Goal: Transaction & Acquisition: Purchase product/service

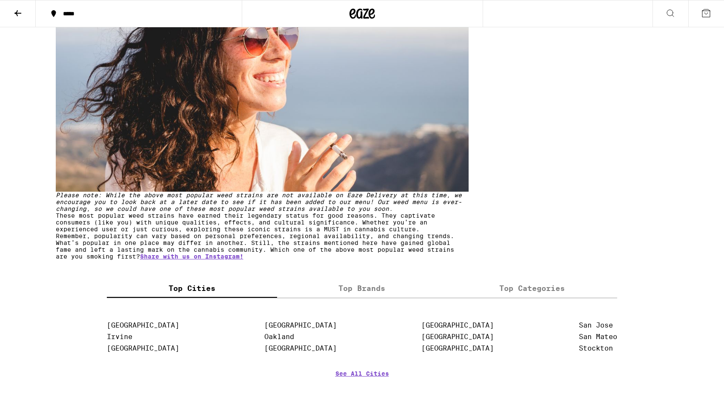
scroll to position [2932, 0]
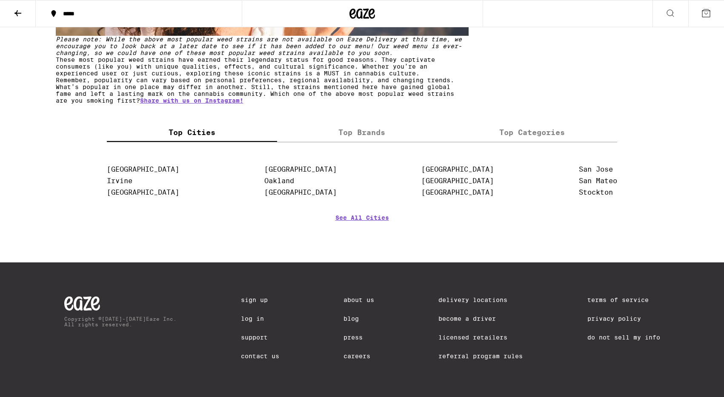
click at [540, 142] on label "Top Categories" at bounding box center [532, 132] width 170 height 18
click at [0, 0] on input "Top Categories" at bounding box center [0, 0] width 0 height 0
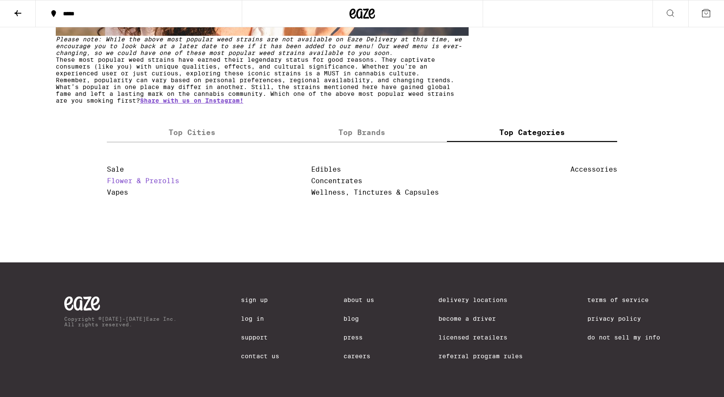
click at [135, 185] on link "Flower & Prerolls" at bounding box center [143, 181] width 72 height 8
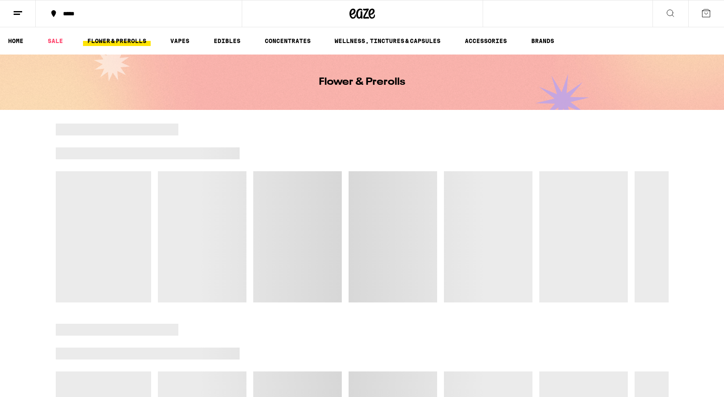
click at [253, 143] on div at bounding box center [362, 141] width 613 height 12
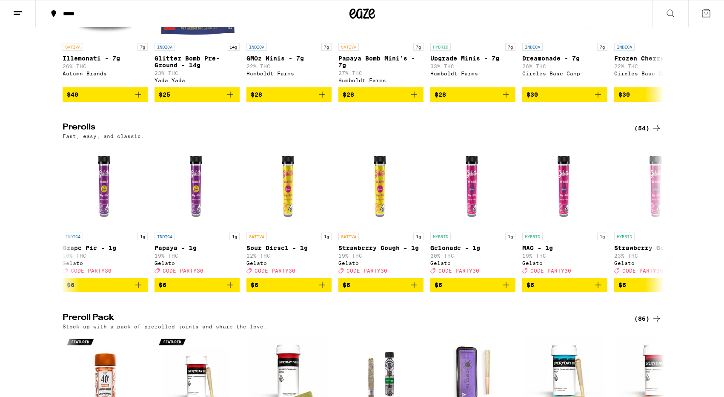
scroll to position [83, 0]
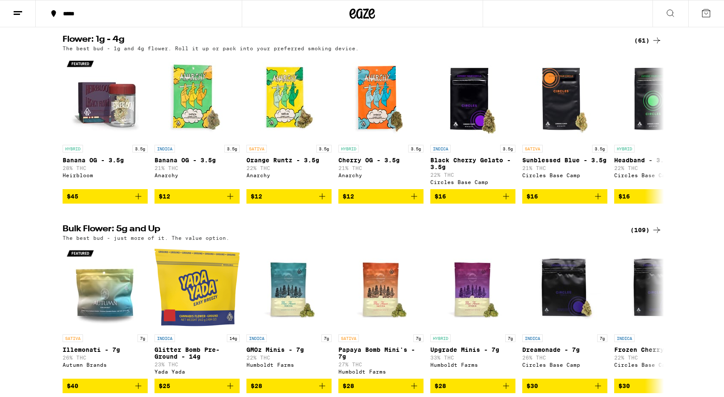
click at [643, 39] on div "(61)" at bounding box center [648, 40] width 28 height 10
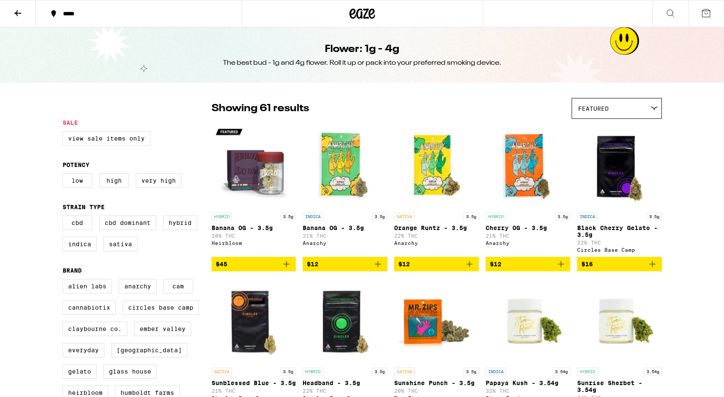
click at [608, 115] on div "Featured" at bounding box center [616, 108] width 89 height 20
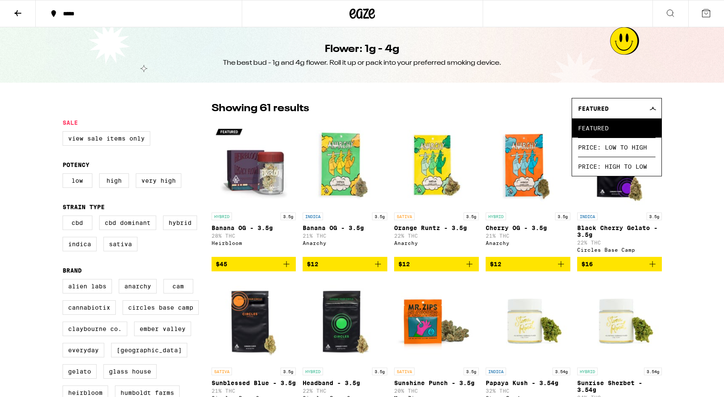
click at [512, 106] on div "Showing 61 results Featured Featured Price: Low to High Price: High to Low" at bounding box center [437, 108] width 450 height 21
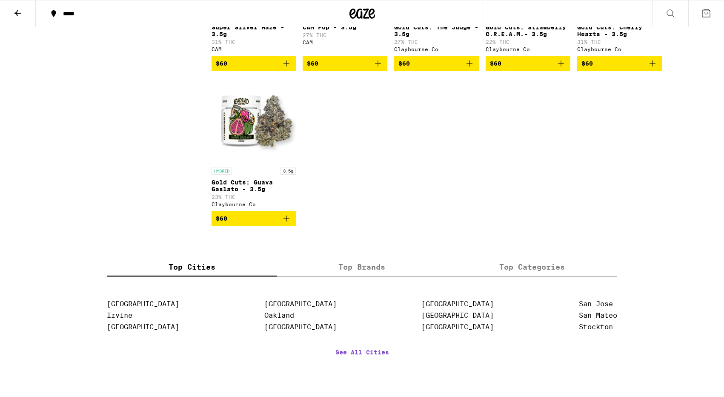
scroll to position [1974, 0]
